Goal: Information Seeking & Learning: Learn about a topic

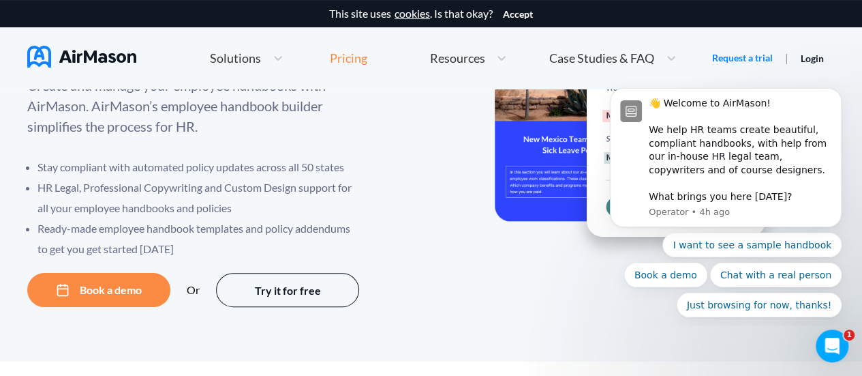
click at [359, 61] on div "Pricing" at bounding box center [348, 58] width 37 height 12
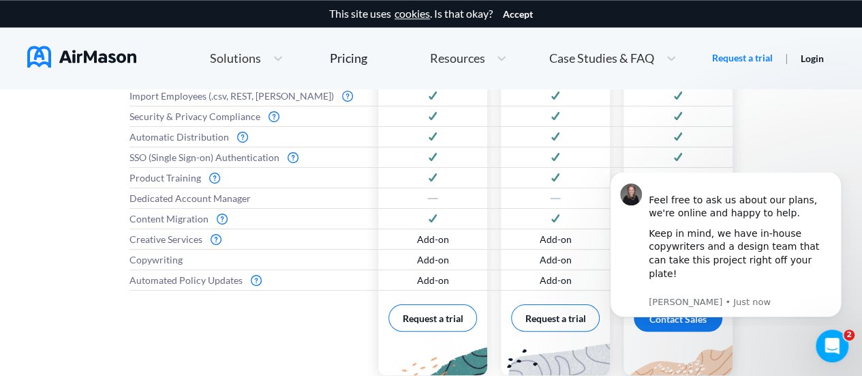
scroll to position [954, 0]
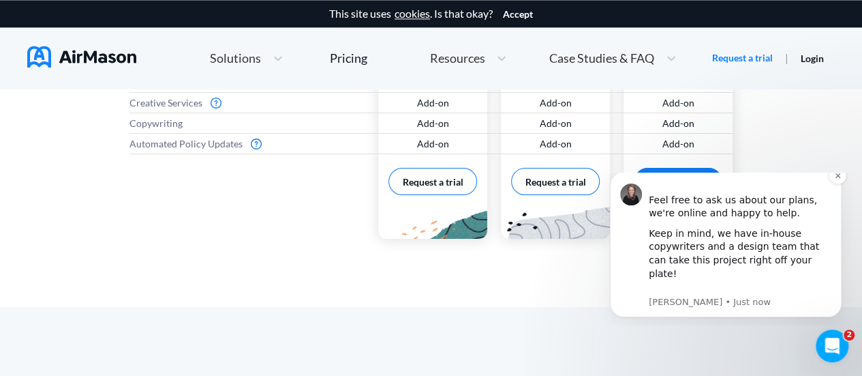
click at [831, 194] on div "Feel free to ask us about our plans, we're online and happy to help." at bounding box center [740, 200] width 183 height 40
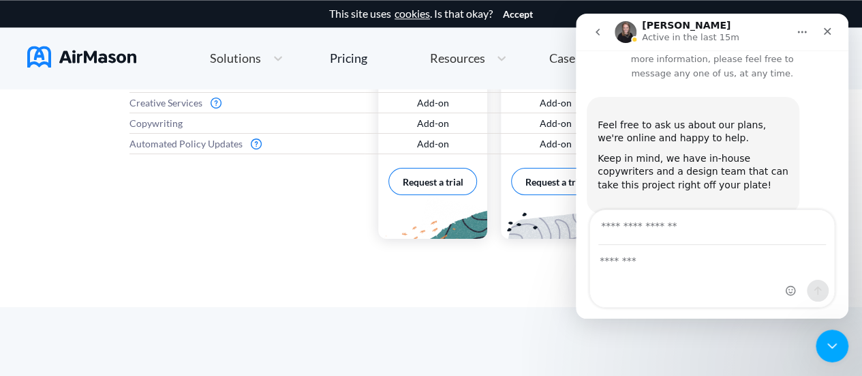
scroll to position [40, 0]
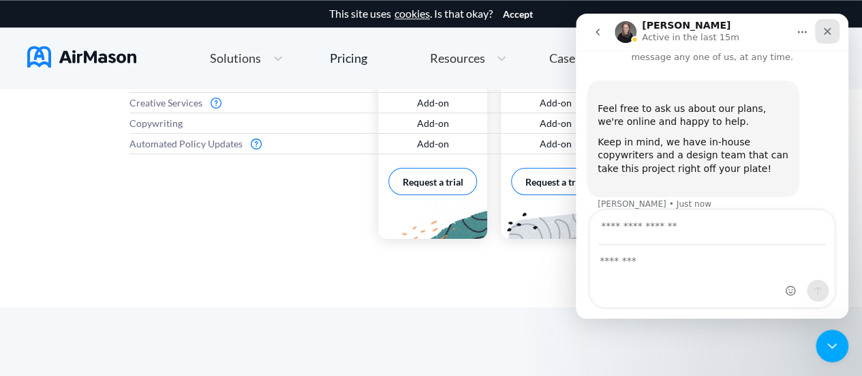
click at [835, 30] on div "Close" at bounding box center [827, 31] width 25 height 25
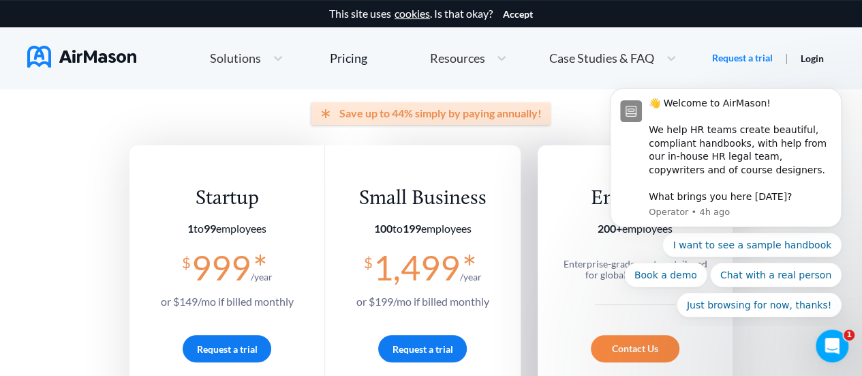
scroll to position [0, 0]
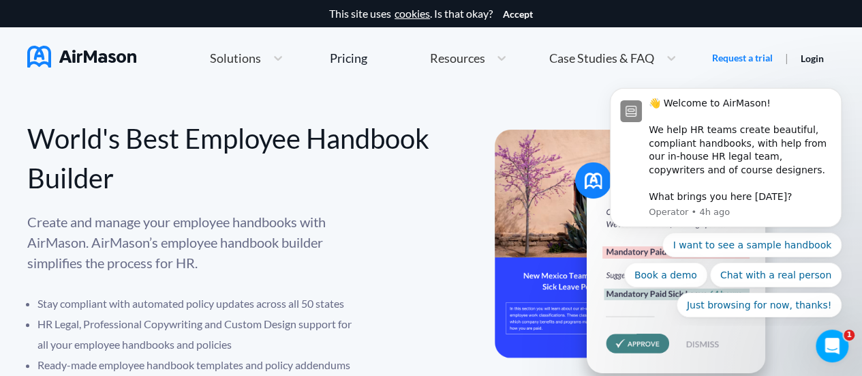
click at [397, 157] on div "World's Best Employee Handbook Builder" at bounding box center [229, 158] width 404 height 79
click at [585, 57] on span "Case Studies & FAQ" at bounding box center [602, 58] width 105 height 12
